Goal: Information Seeking & Learning: Learn about a topic

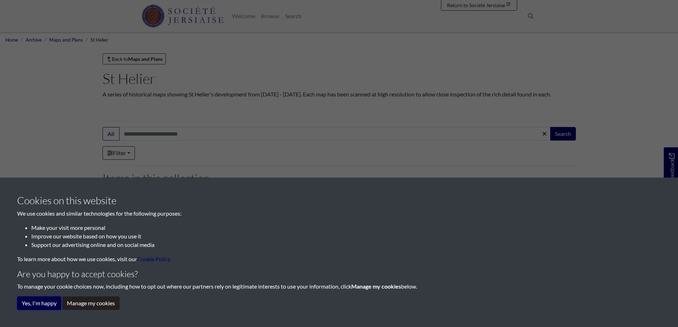
click at [44, 306] on button "Yes, I'm happy" at bounding box center [39, 303] width 44 height 14
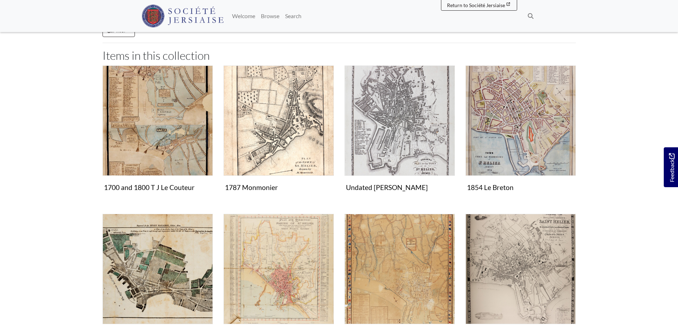
scroll to position [107, 0]
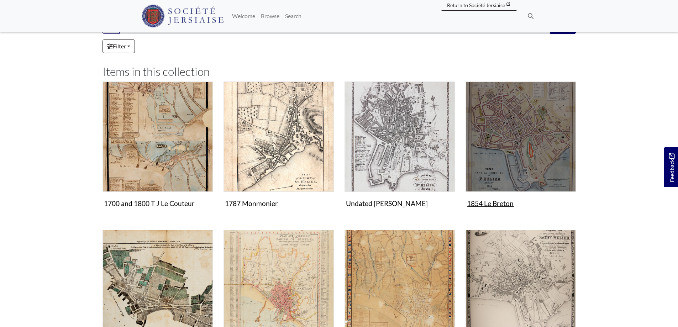
click at [502, 158] on img "Items in this Collection" at bounding box center [520, 136] width 110 height 110
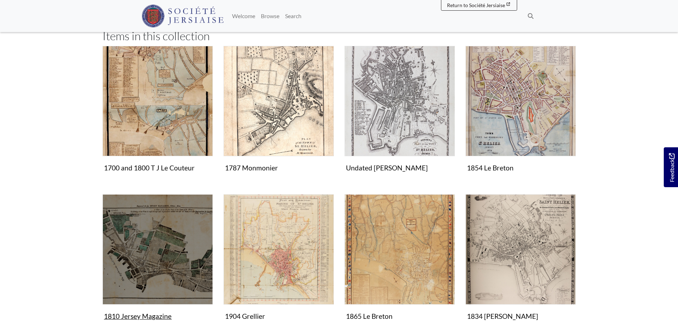
scroll to position [178, 0]
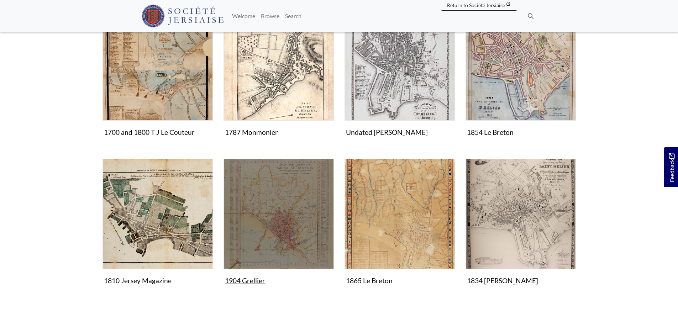
click at [286, 219] on img "Items in this Collection" at bounding box center [278, 214] width 110 height 110
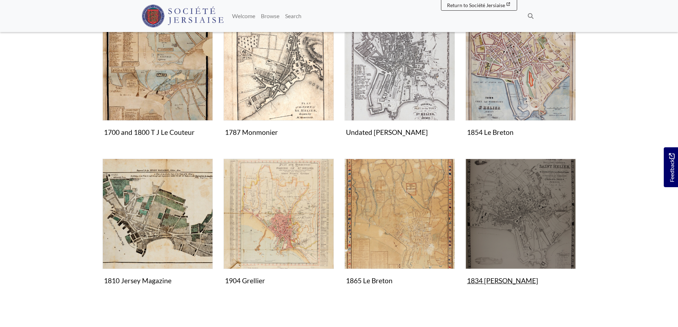
click at [523, 222] on img "Items in this Collection" at bounding box center [520, 214] width 110 height 110
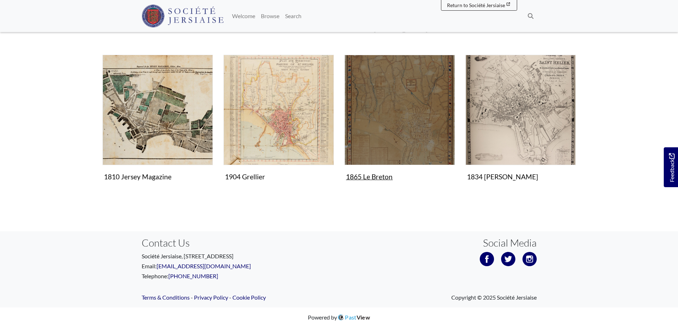
scroll to position [247, 0]
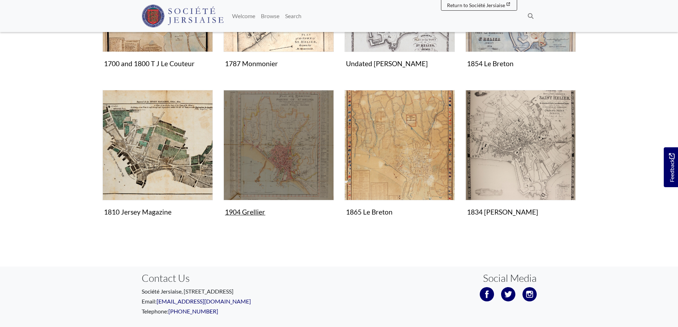
click at [300, 154] on img "Items in this Collection" at bounding box center [278, 145] width 110 height 110
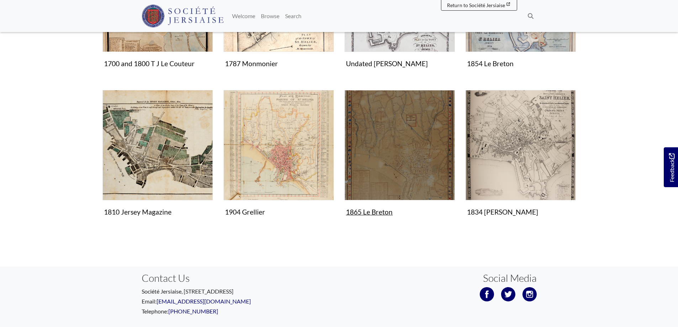
click at [380, 166] on img "Items in this Collection" at bounding box center [399, 145] width 110 height 110
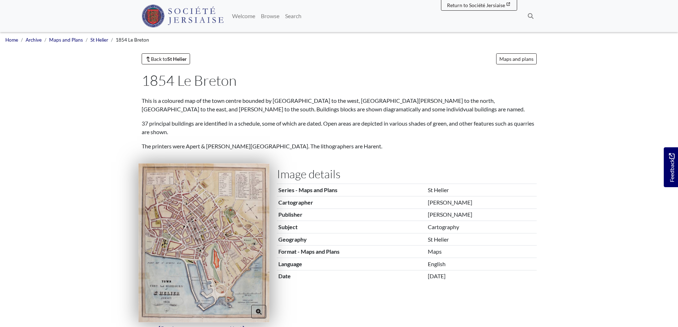
click at [221, 230] on img at bounding box center [203, 242] width 131 height 159
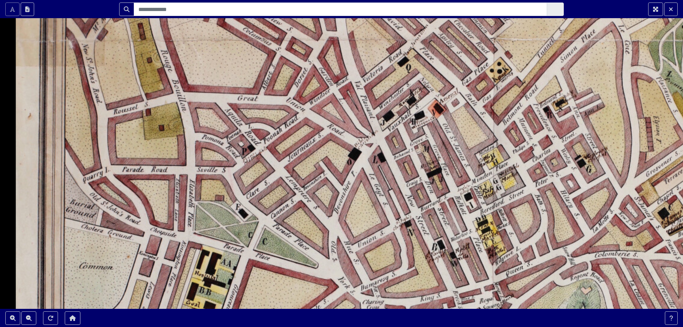
drag, startPoint x: 256, startPoint y: 150, endPoint x: 331, endPoint y: 244, distance: 120.0
click at [330, 262] on div at bounding box center [341, 163] width 683 height 327
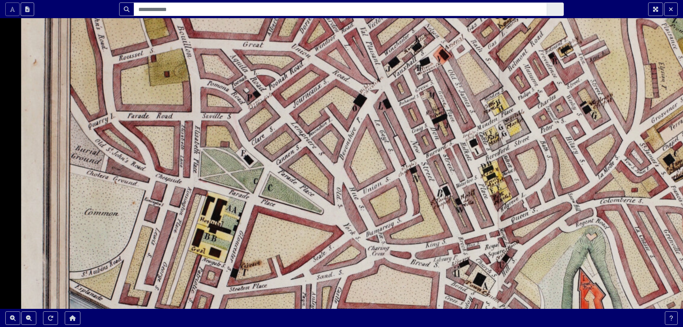
drag, startPoint x: 332, startPoint y: 231, endPoint x: 324, endPoint y: 147, distance: 84.0
click at [325, 149] on div at bounding box center [341, 163] width 683 height 327
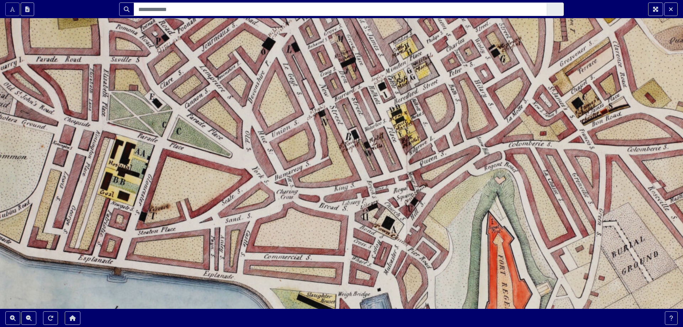
drag, startPoint x: 457, startPoint y: 238, endPoint x: 374, endPoint y: 196, distance: 93.7
click at [374, 196] on div at bounding box center [341, 163] width 683 height 327
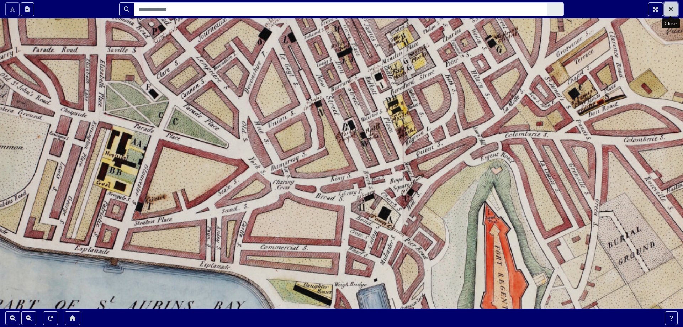
click at [676, 9] on button "Exit Fullscreen" at bounding box center [671, 9] width 14 height 14
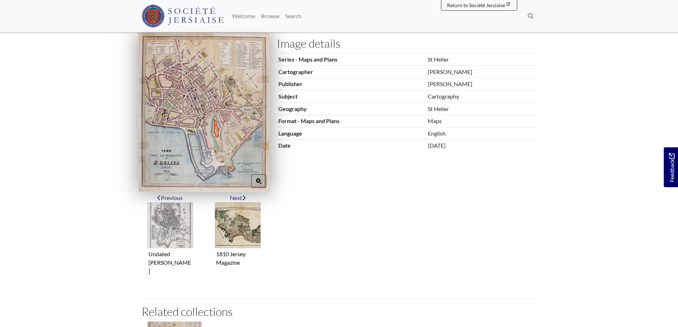
scroll to position [131, 0]
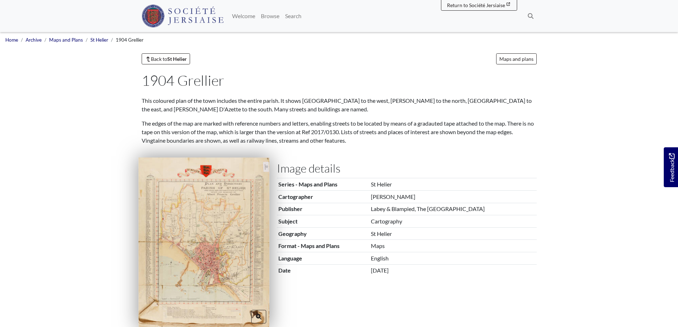
click at [221, 231] on img at bounding box center [203, 243] width 131 height 170
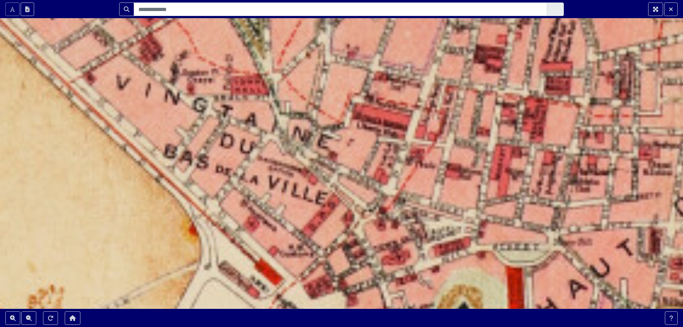
drag, startPoint x: 291, startPoint y: 226, endPoint x: 342, endPoint y: 194, distance: 60.6
click at [342, 194] on div at bounding box center [341, 163] width 683 height 327
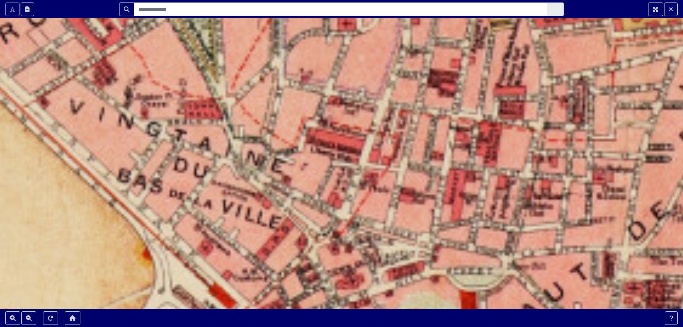
drag, startPoint x: 417, startPoint y: 241, endPoint x: 371, endPoint y: 275, distance: 56.8
click at [371, 275] on div at bounding box center [341, 163] width 683 height 327
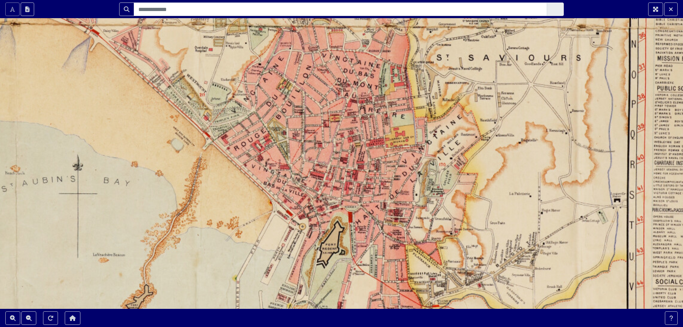
drag, startPoint x: 318, startPoint y: 225, endPoint x: 296, endPoint y: 207, distance: 28.3
click at [296, 207] on div at bounding box center [341, 163] width 683 height 327
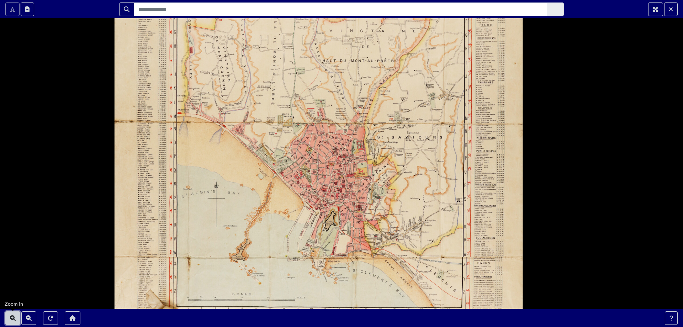
click at [13, 319] on icon "Zoom In" at bounding box center [13, 318] width 6 height 6
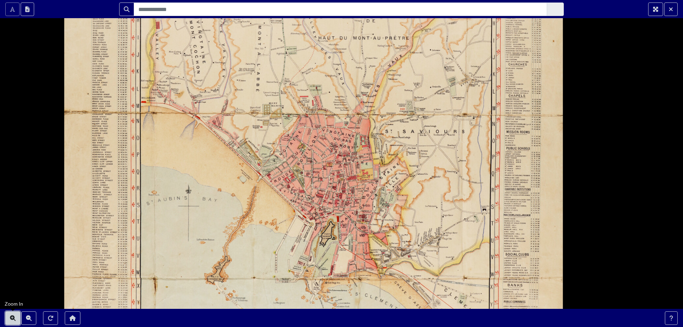
click at [13, 319] on icon "Zoom In" at bounding box center [13, 318] width 6 height 6
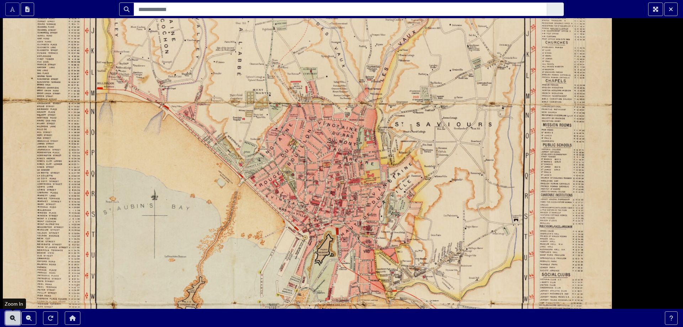
click at [13, 319] on icon "Zoom In" at bounding box center [13, 318] width 6 height 6
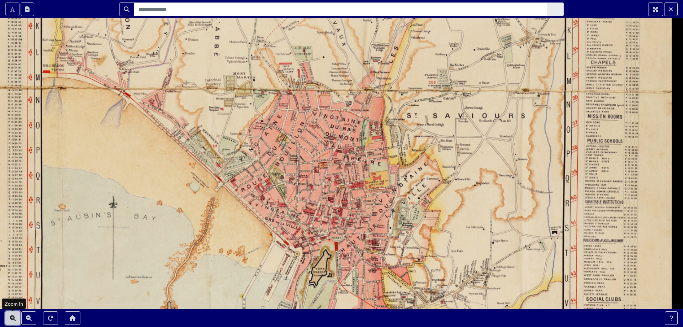
click at [13, 319] on icon "Zoom In" at bounding box center [13, 318] width 6 height 6
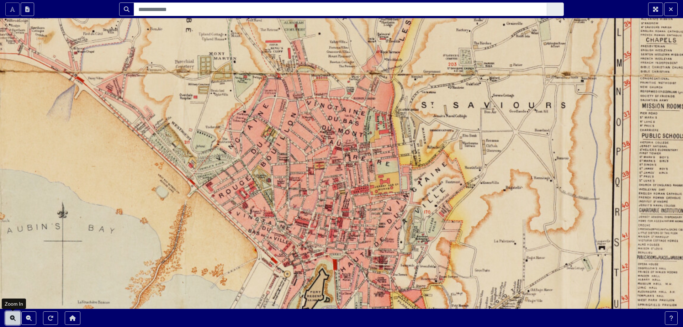
click at [13, 319] on icon "Zoom In" at bounding box center [13, 318] width 6 height 6
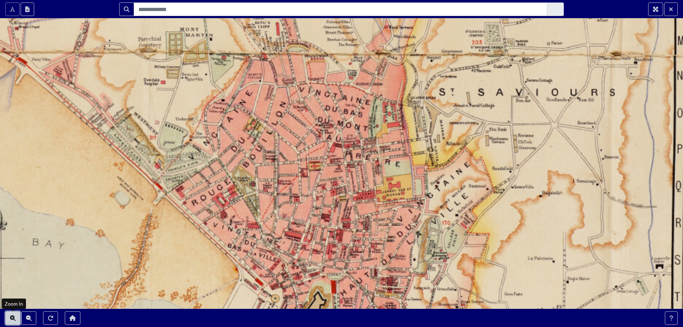
click at [13, 319] on icon "Zoom In" at bounding box center [13, 318] width 6 height 6
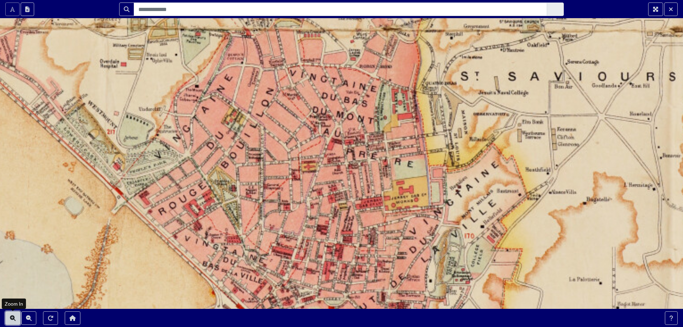
click at [13, 319] on icon "Zoom In" at bounding box center [13, 318] width 6 height 6
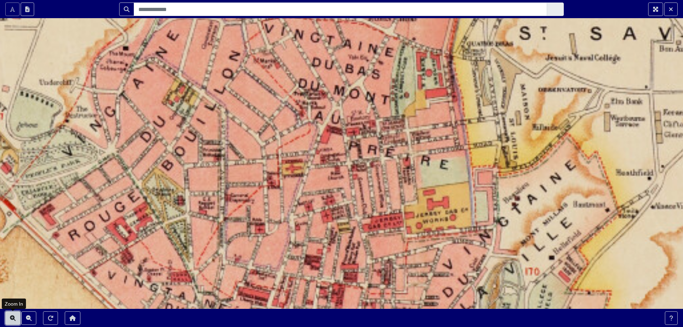
click at [13, 319] on icon "Zoom In" at bounding box center [13, 318] width 6 height 6
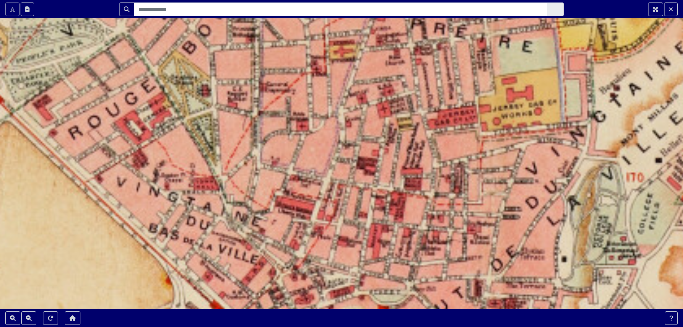
drag, startPoint x: 188, startPoint y: 255, endPoint x: 263, endPoint y: 109, distance: 164.2
click at [263, 109] on div at bounding box center [341, 163] width 683 height 327
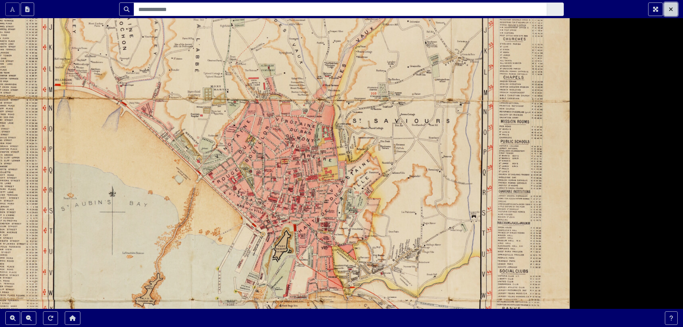
click at [671, 11] on button "Exit Fullscreen" at bounding box center [671, 9] width 14 height 14
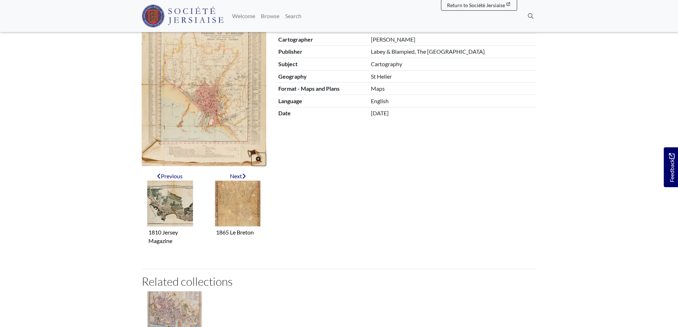
scroll to position [161, 0]
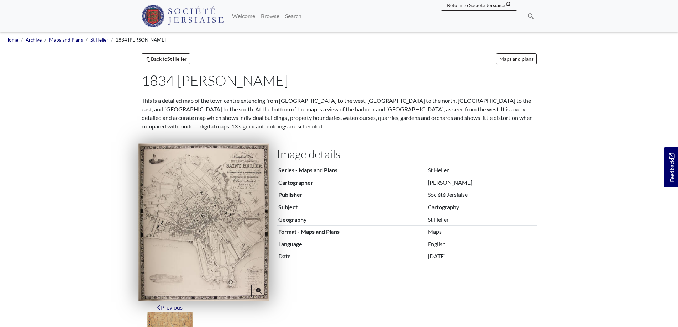
click at [216, 236] on img at bounding box center [203, 222] width 131 height 158
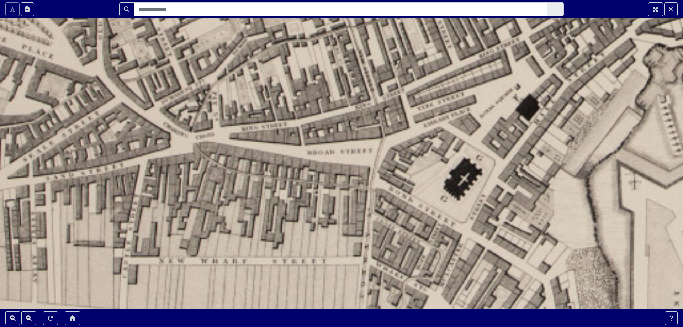
drag, startPoint x: 260, startPoint y: 166, endPoint x: 285, endPoint y: 293, distance: 128.8
click at [285, 293] on div at bounding box center [341, 163] width 683 height 327
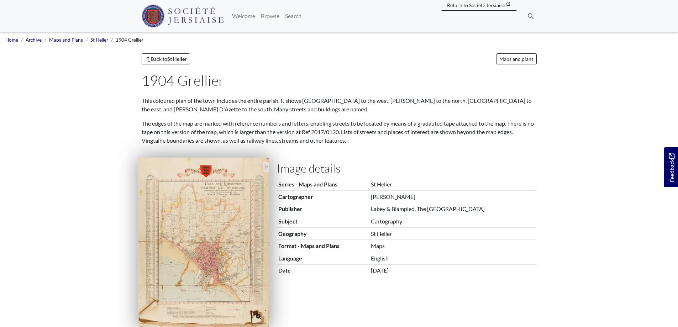
click at [217, 259] on img at bounding box center [203, 243] width 131 height 170
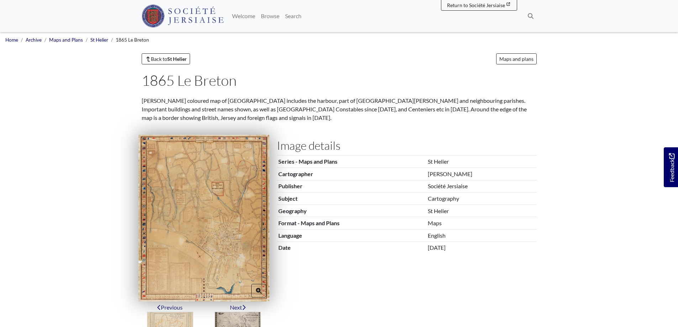
click at [214, 253] on img at bounding box center [203, 218] width 131 height 167
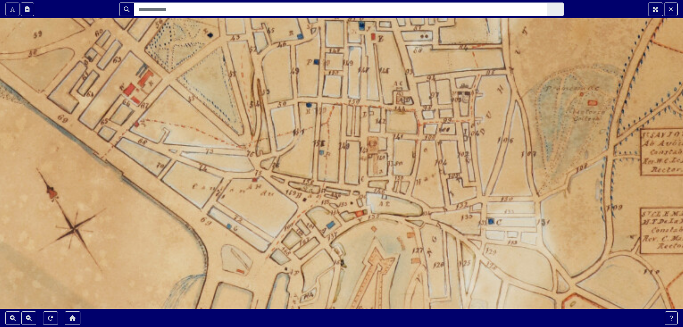
drag, startPoint x: 371, startPoint y: 198, endPoint x: 338, endPoint y: 233, distance: 48.1
click at [347, 242] on div at bounding box center [341, 163] width 683 height 327
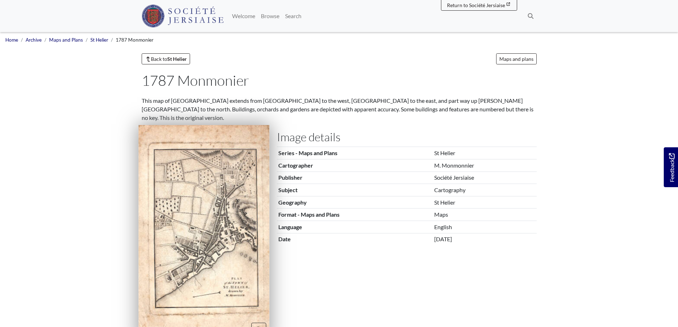
click at [216, 244] on img at bounding box center [203, 233] width 131 height 216
